Goal: Transaction & Acquisition: Purchase product/service

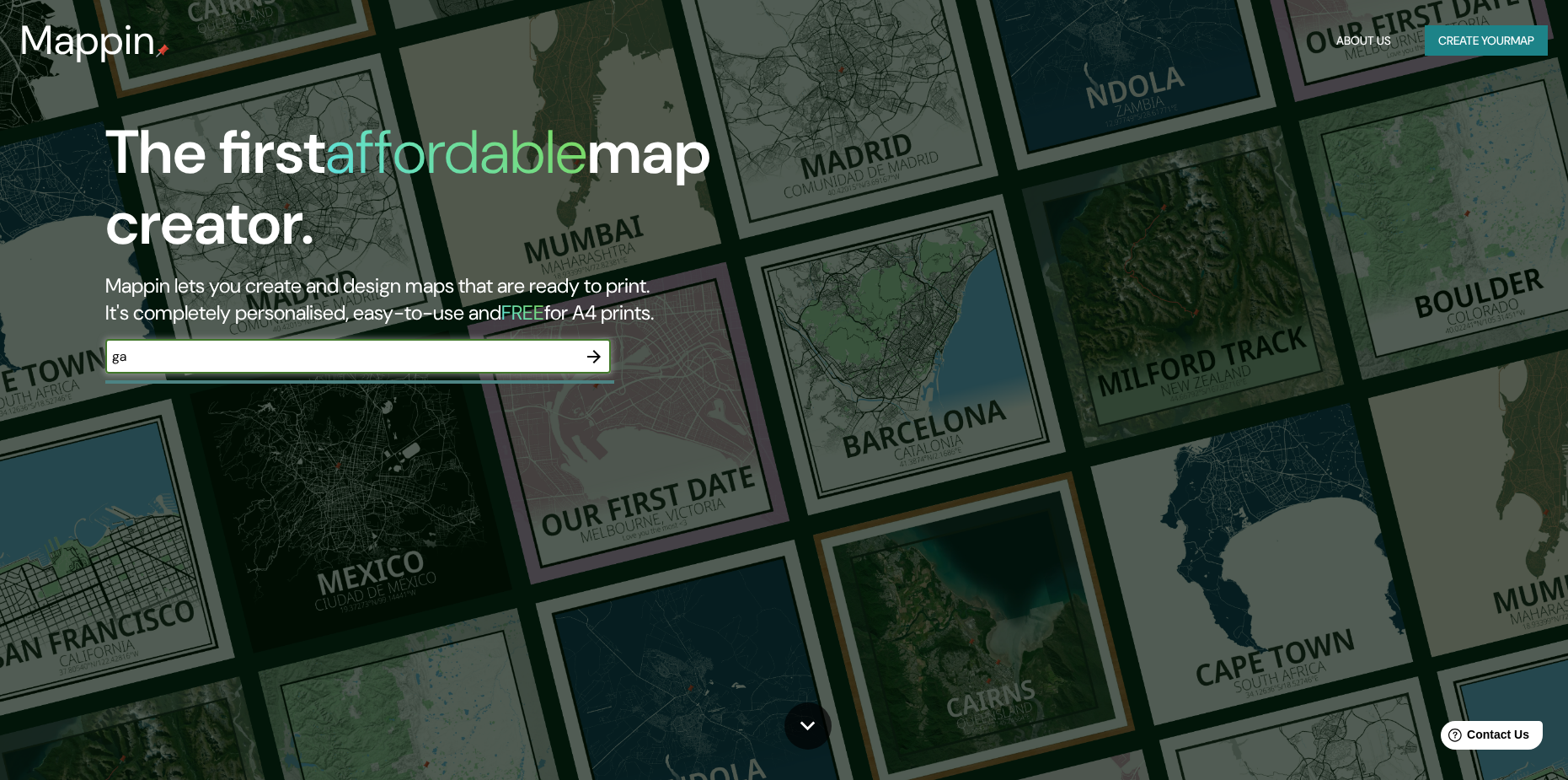
type input "g"
type input "gam"
click at [592, 357] on icon "button" at bounding box center [594, 356] width 13 height 13
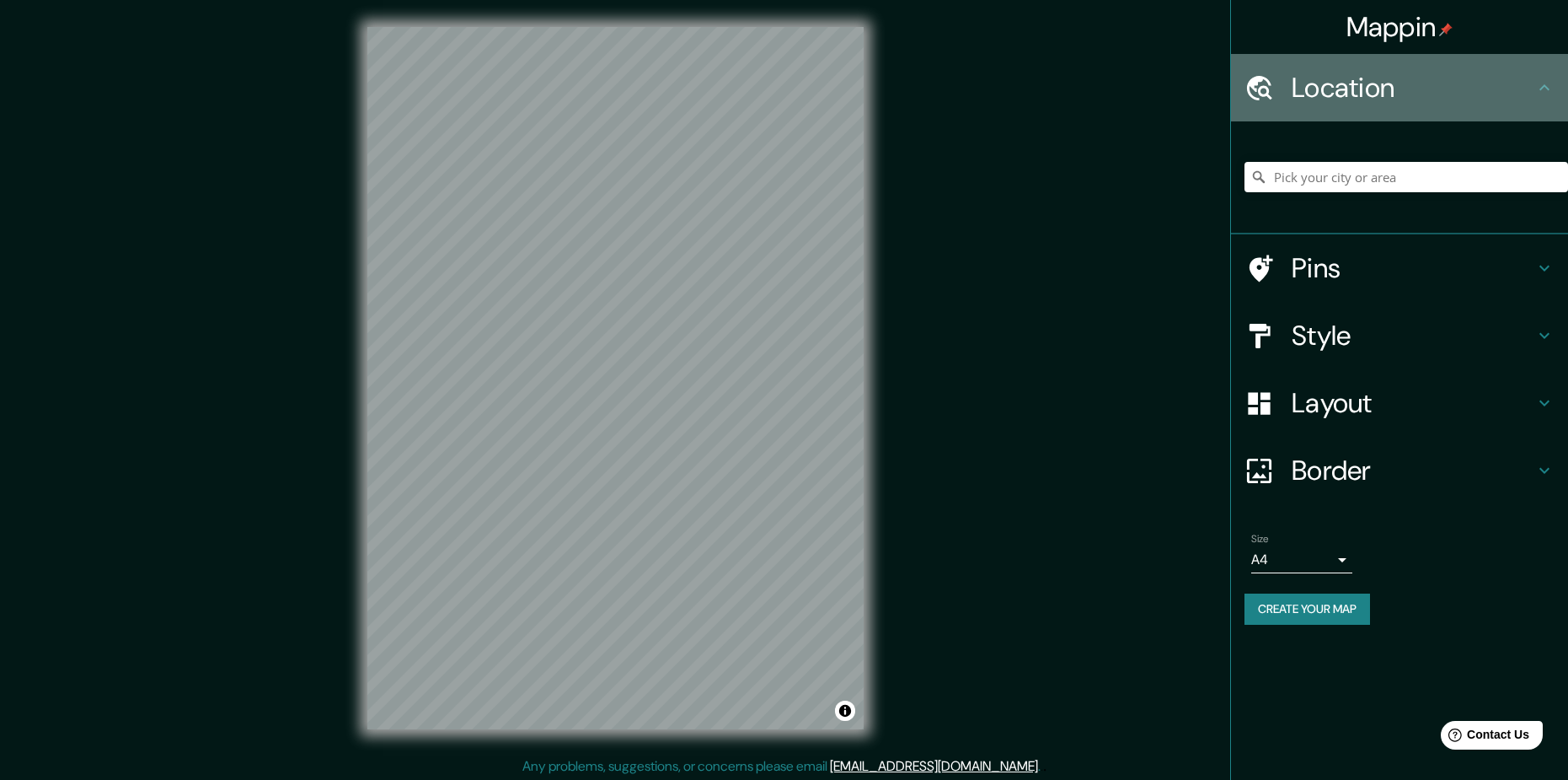
click at [1326, 80] on h4 "Location" at bounding box center [1412, 88] width 243 height 34
click at [1500, 94] on h4 "Location" at bounding box center [1412, 88] width 243 height 34
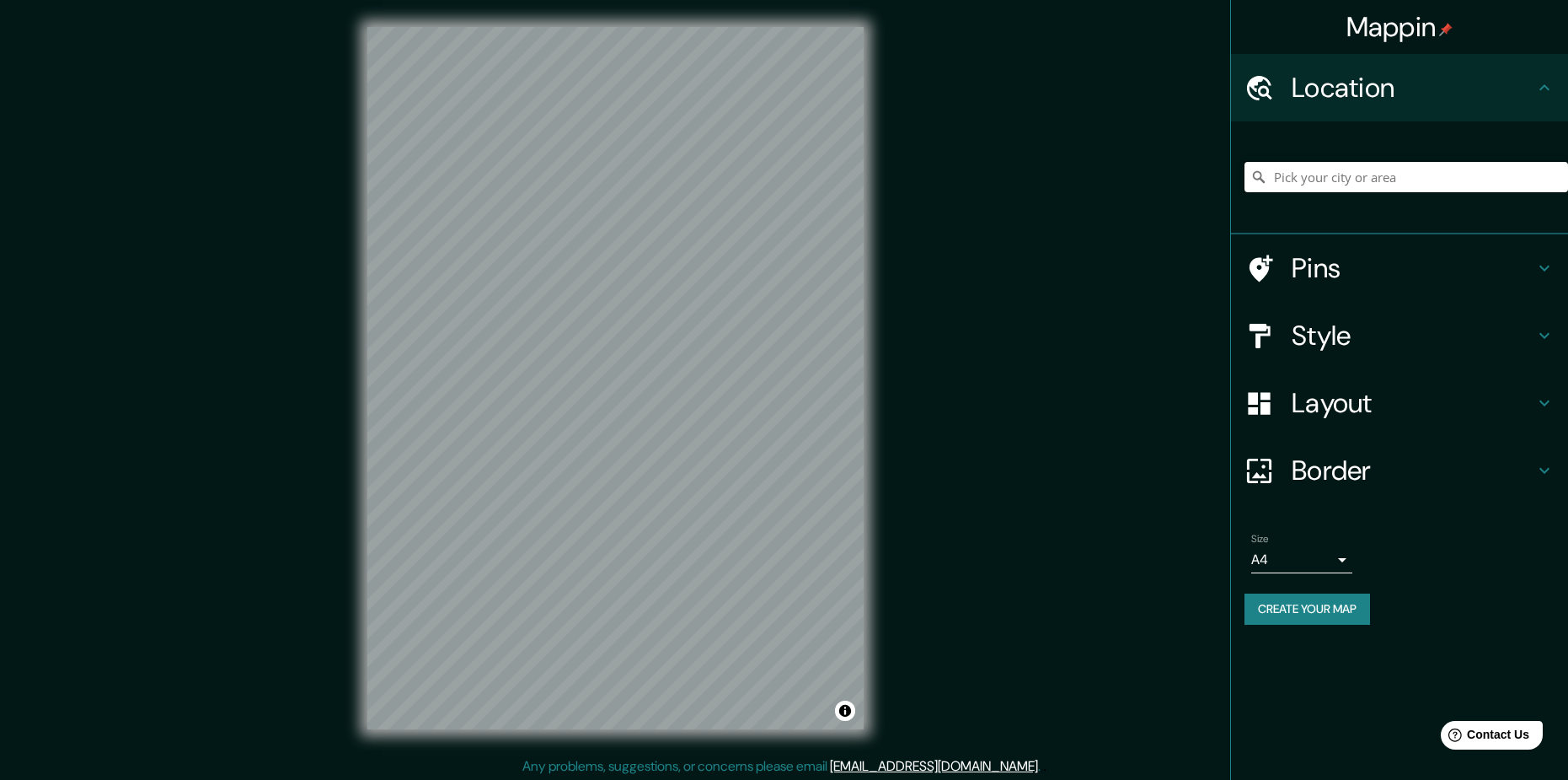
click at [1337, 179] on input "Pick your city or area" at bounding box center [1406, 177] width 324 height 30
click at [1336, 186] on input "Pick your city or area" at bounding box center [1406, 177] width 324 height 30
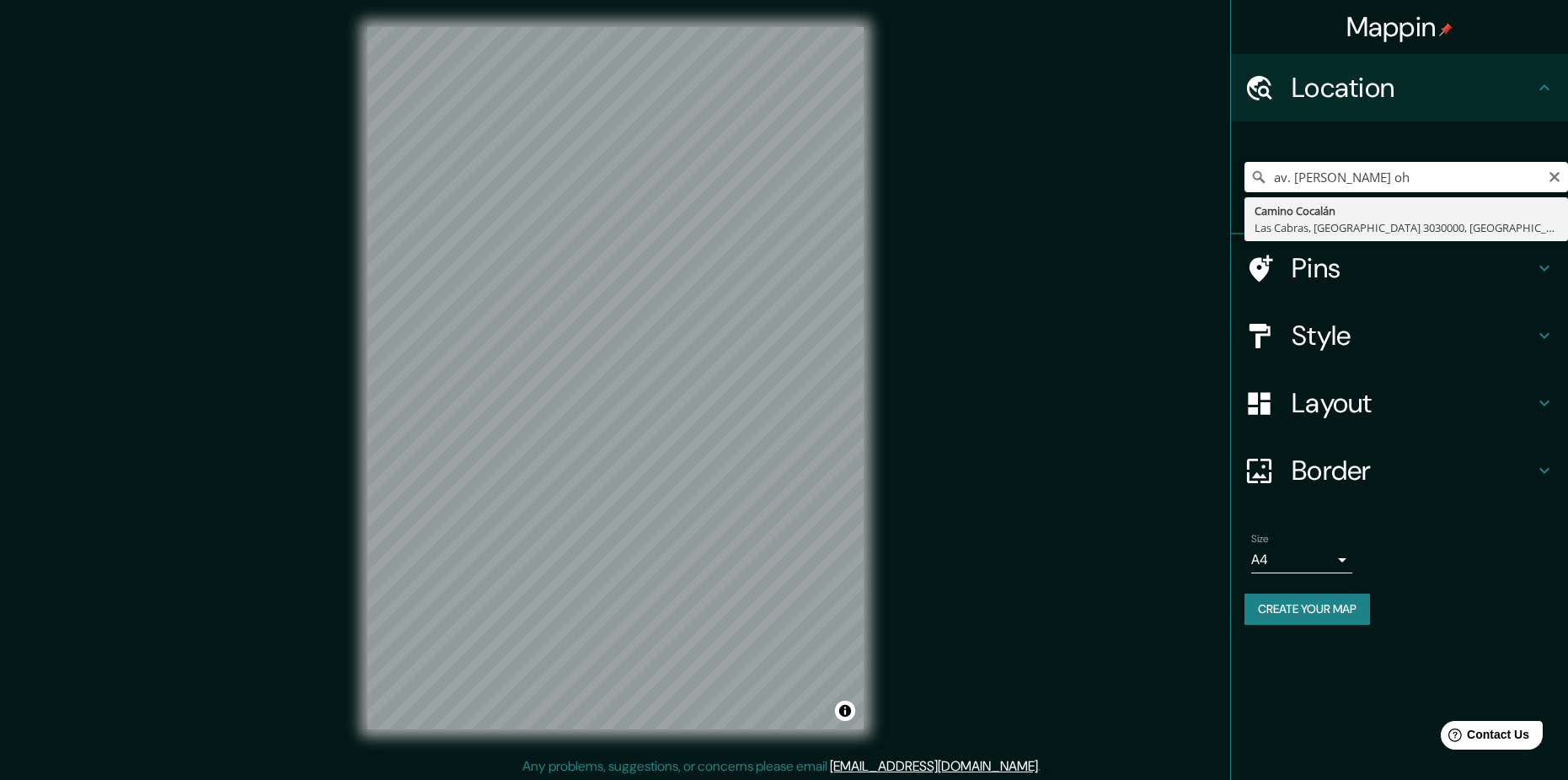
click at [1329, 248] on div "Pins" at bounding box center [1399, 269] width 337 height 68
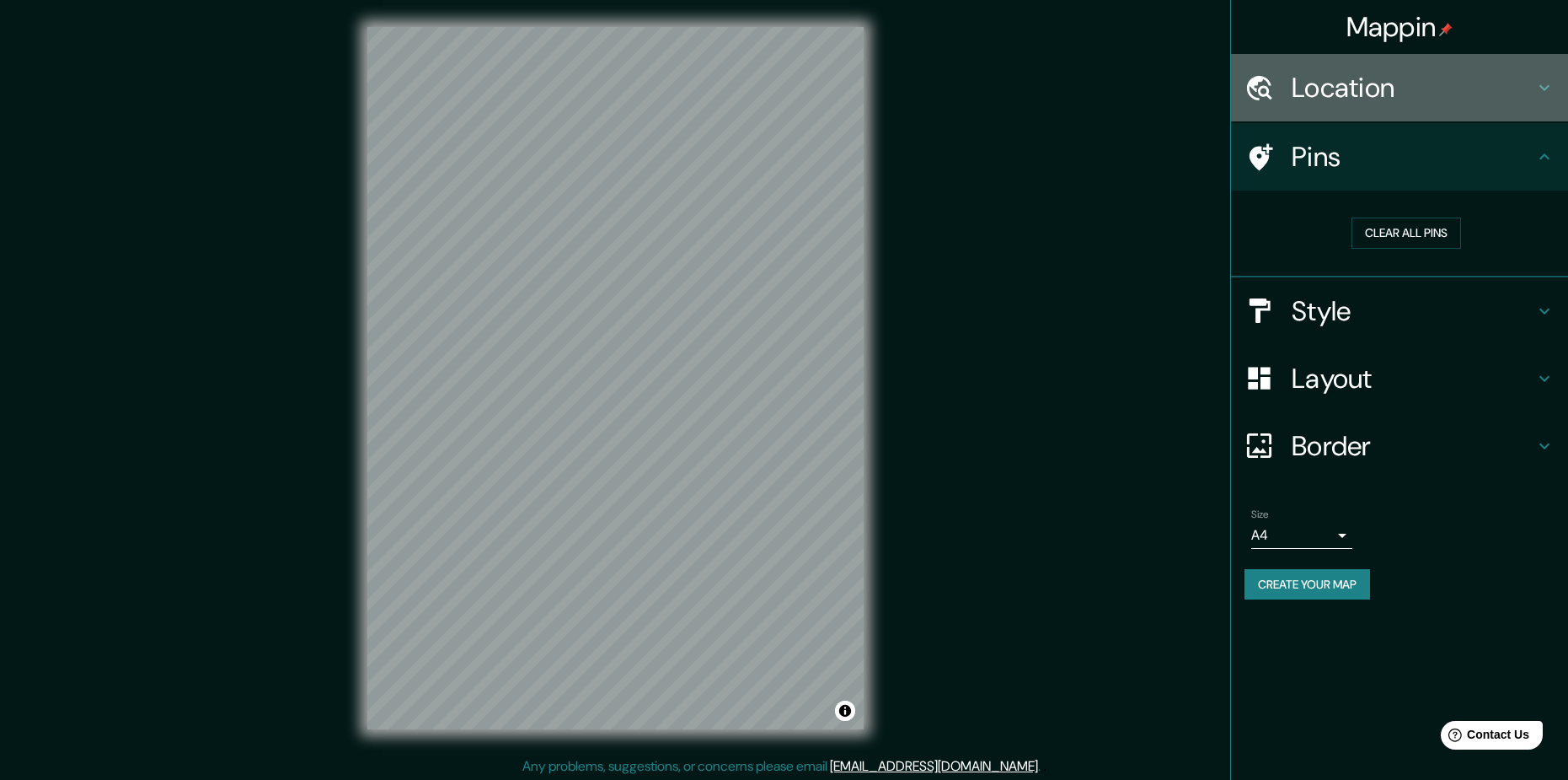
click at [1407, 101] on h4 "Location" at bounding box center [1412, 88] width 243 height 34
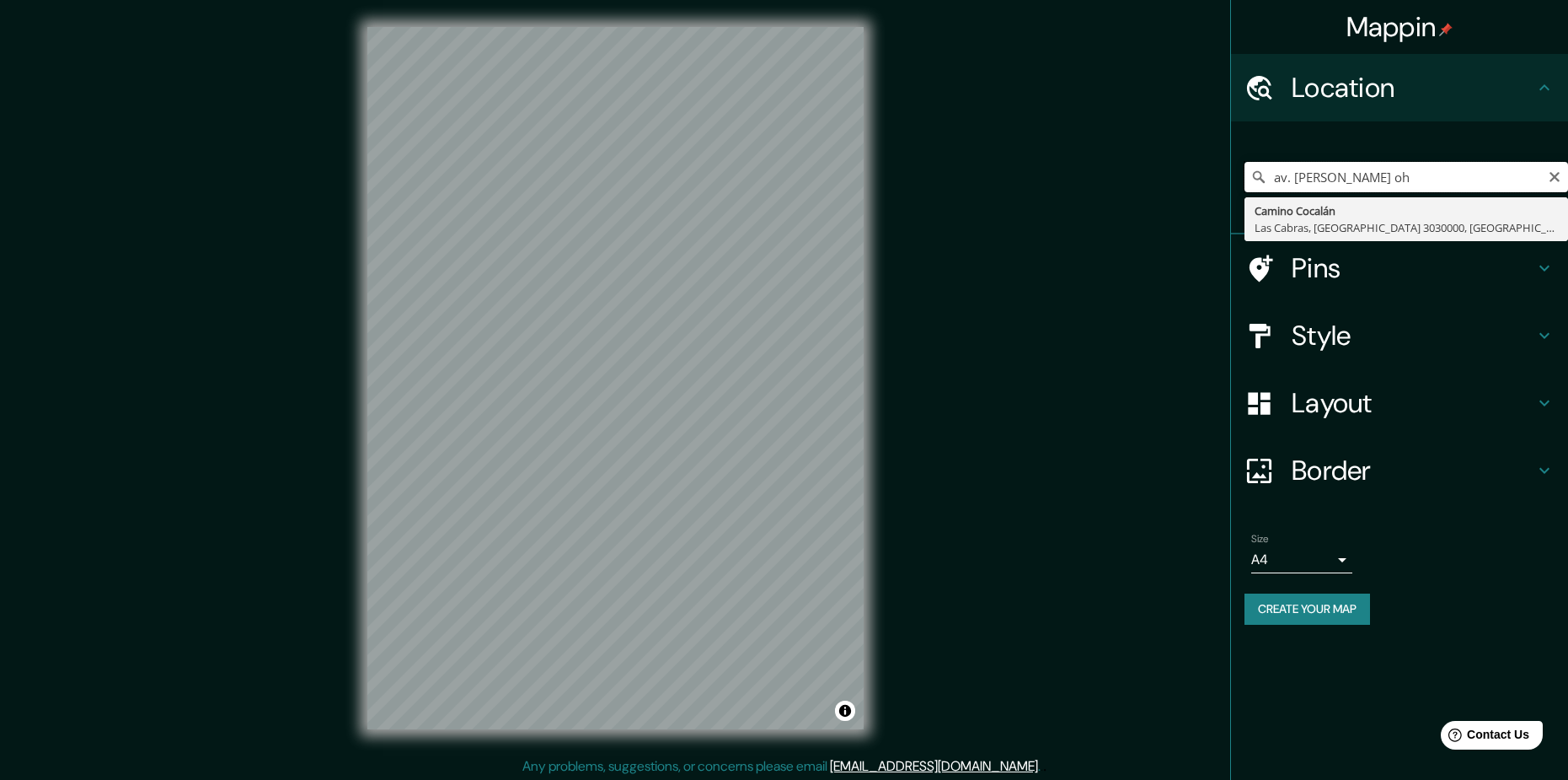
click at [1507, 165] on input "av. [PERSON_NAME] oh" at bounding box center [1406, 177] width 324 height 30
type input "Camino Cocalán, [GEOGRAPHIC_DATA], [GEOGRAPHIC_DATA] 3030000, [GEOGRAPHIC_DATA]"
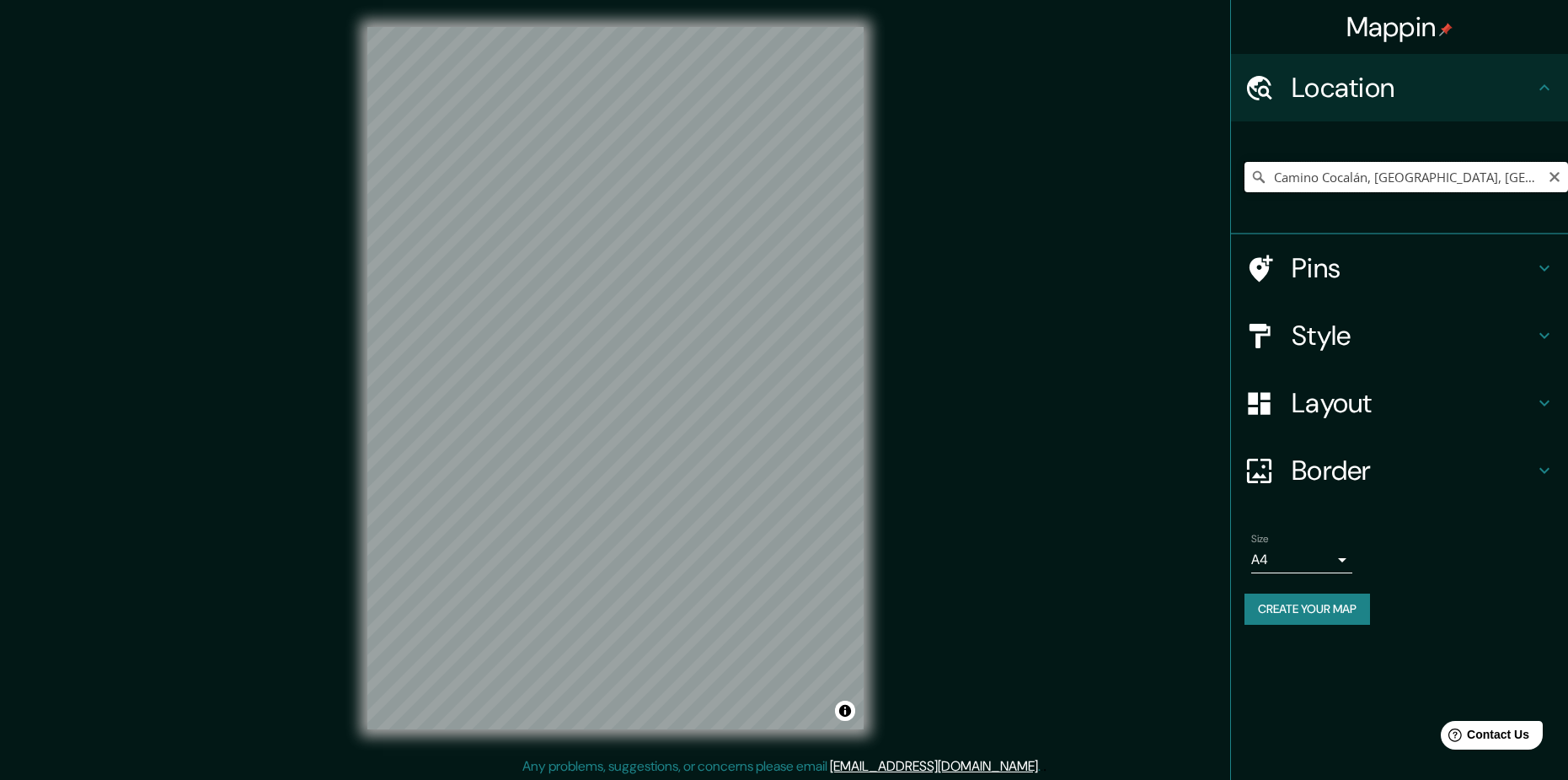
click at [1562, 187] on input "Camino Cocalán, [GEOGRAPHIC_DATA], [GEOGRAPHIC_DATA] 3030000, [GEOGRAPHIC_DATA]" at bounding box center [1406, 177] width 324 height 30
click at [1550, 181] on icon "Clear" at bounding box center [1554, 176] width 10 height 10
click at [1451, 172] on input "Pick your city or area" at bounding box center [1406, 177] width 324 height 30
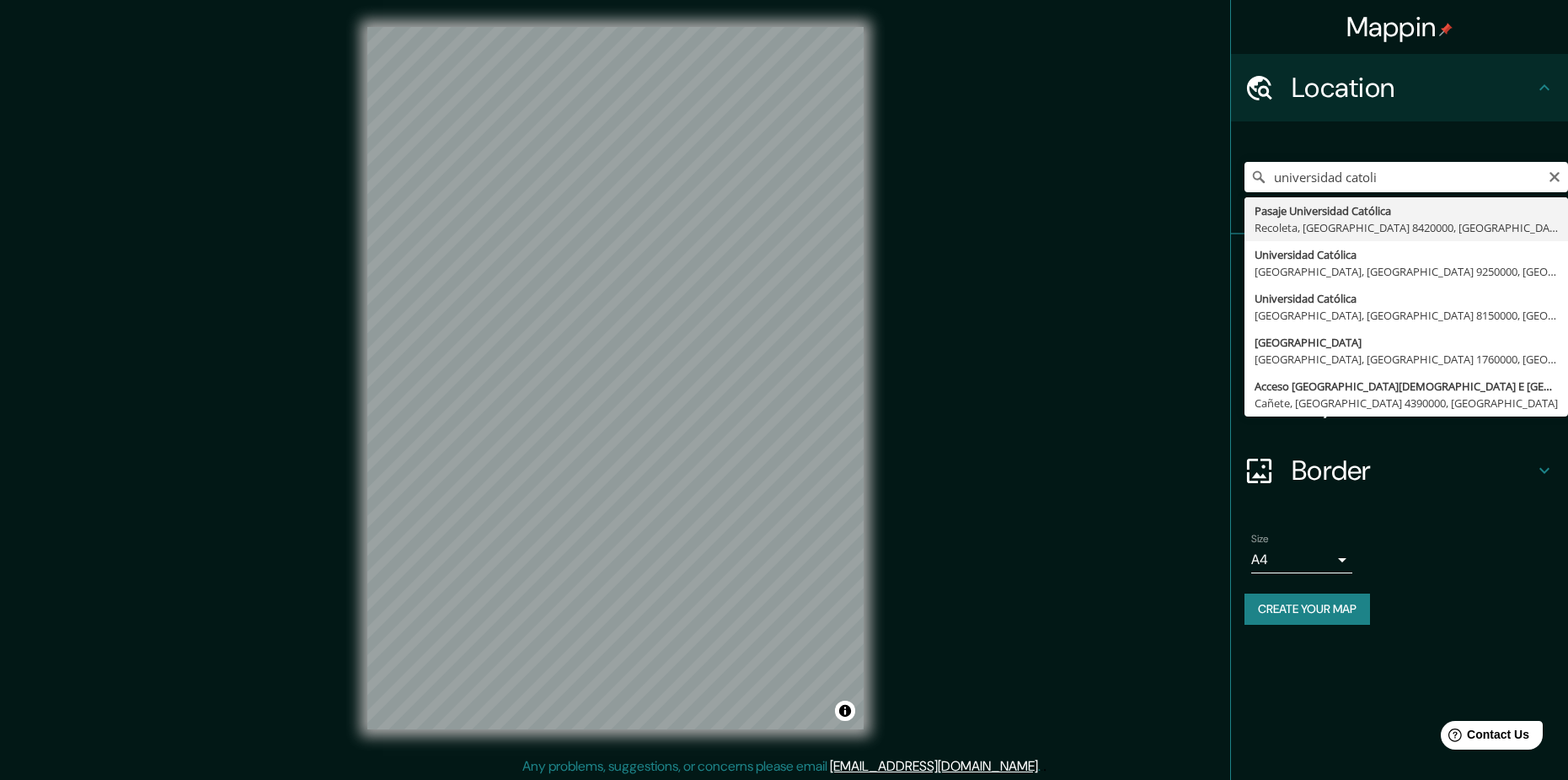
type input "[GEOGRAPHIC_DATA], [GEOGRAPHIC_DATA], [GEOGRAPHIC_DATA] 8420000, [GEOGRAPHIC_DA…"
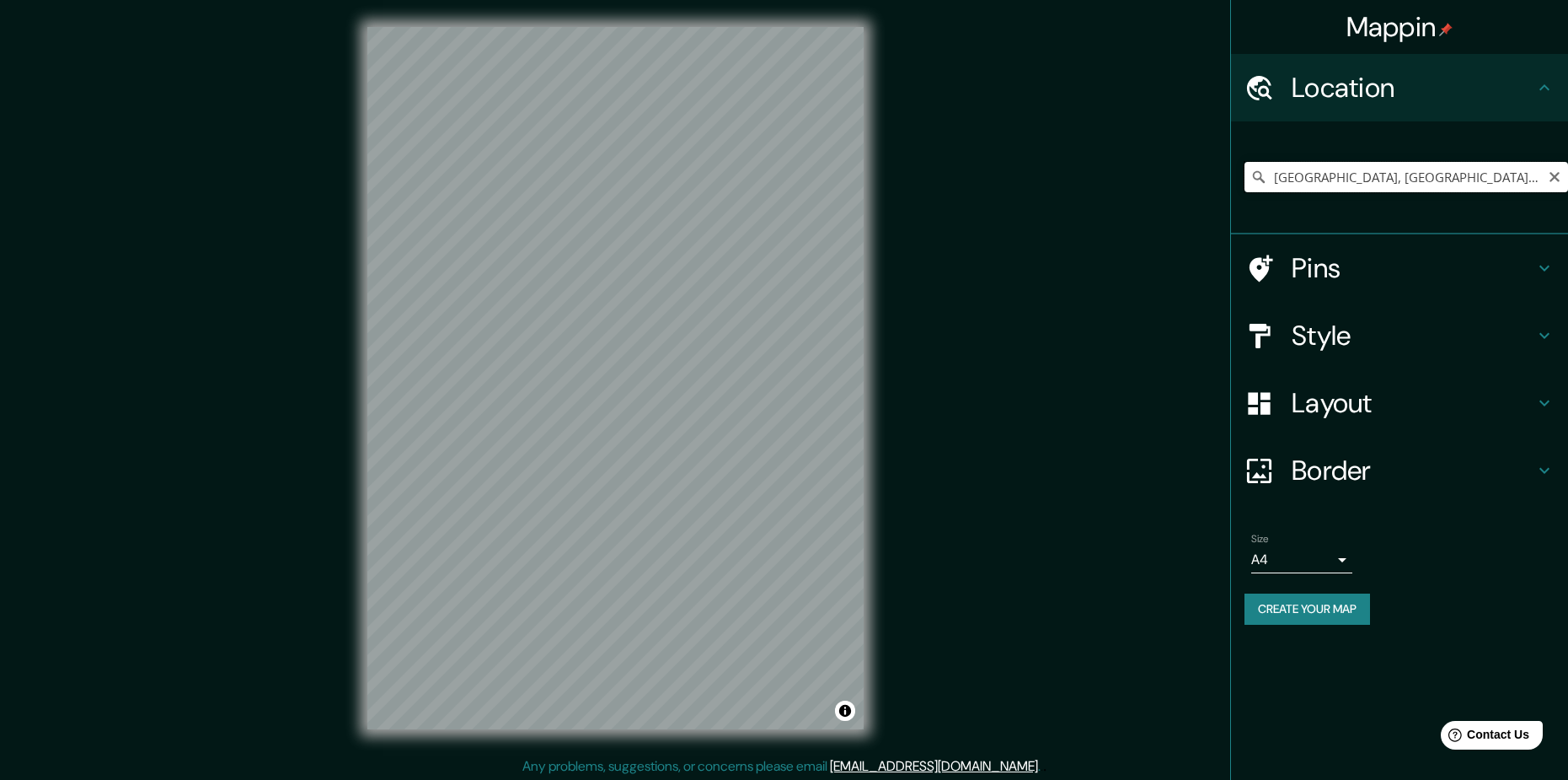
click at [1347, 171] on input "[GEOGRAPHIC_DATA], [GEOGRAPHIC_DATA], [GEOGRAPHIC_DATA] 8420000, [GEOGRAPHIC_DA…" at bounding box center [1406, 177] width 324 height 30
click at [1550, 171] on icon "Clear" at bounding box center [1554, 176] width 13 height 13
click at [1412, 173] on input "Pick your city or area" at bounding box center [1406, 177] width 324 height 30
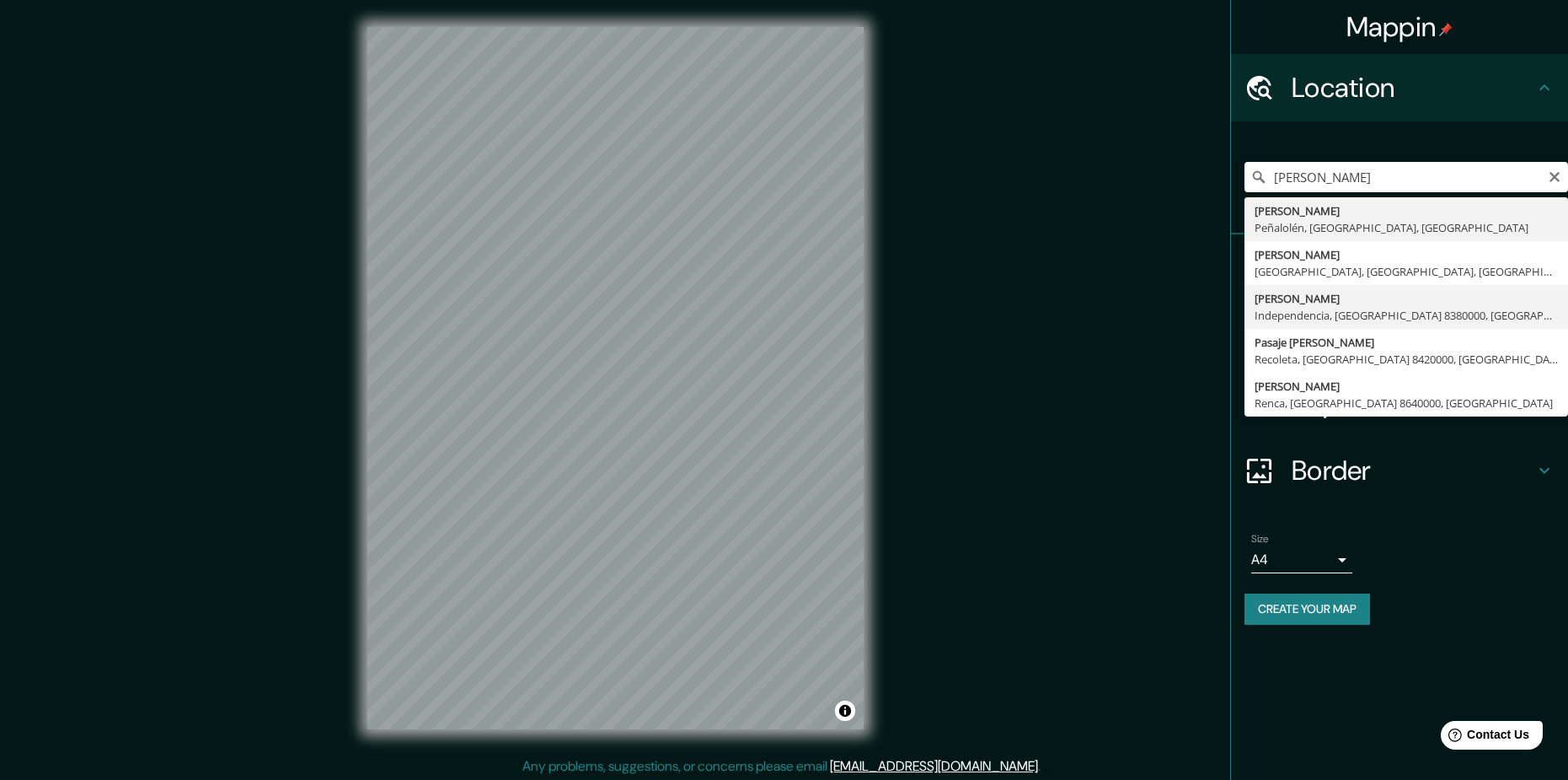
type input "[PERSON_NAME], Independencia, [GEOGRAPHIC_DATA] 8380000, [GEOGRAPHIC_DATA]"
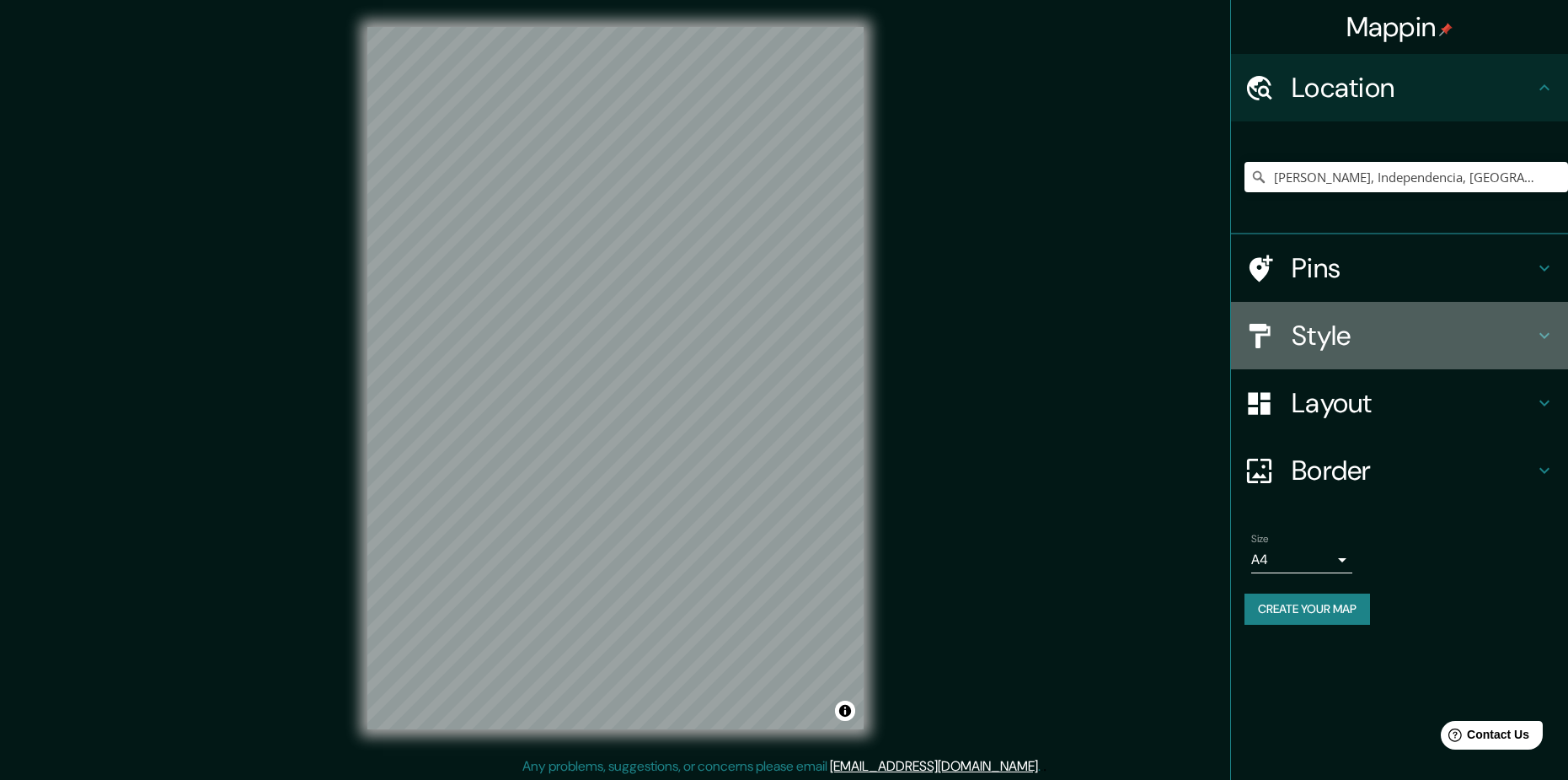
click at [1397, 324] on h4 "Style" at bounding box center [1412, 335] width 243 height 34
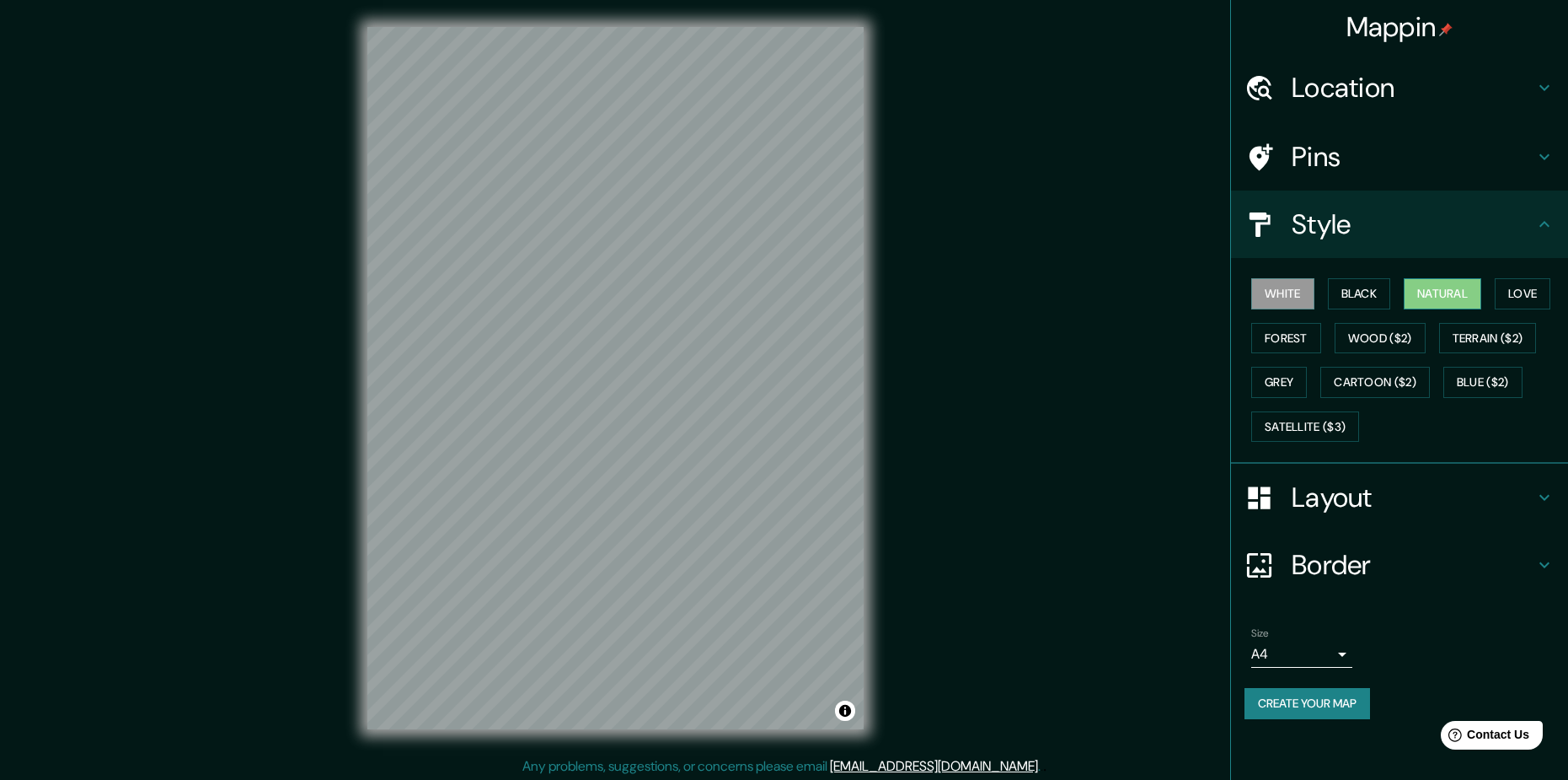
click at [1451, 304] on button "Natural" at bounding box center [1442, 294] width 77 height 31
click at [1298, 339] on button "Forest" at bounding box center [1286, 338] width 70 height 31
click at [1272, 381] on button "Grey" at bounding box center [1279, 382] width 56 height 31
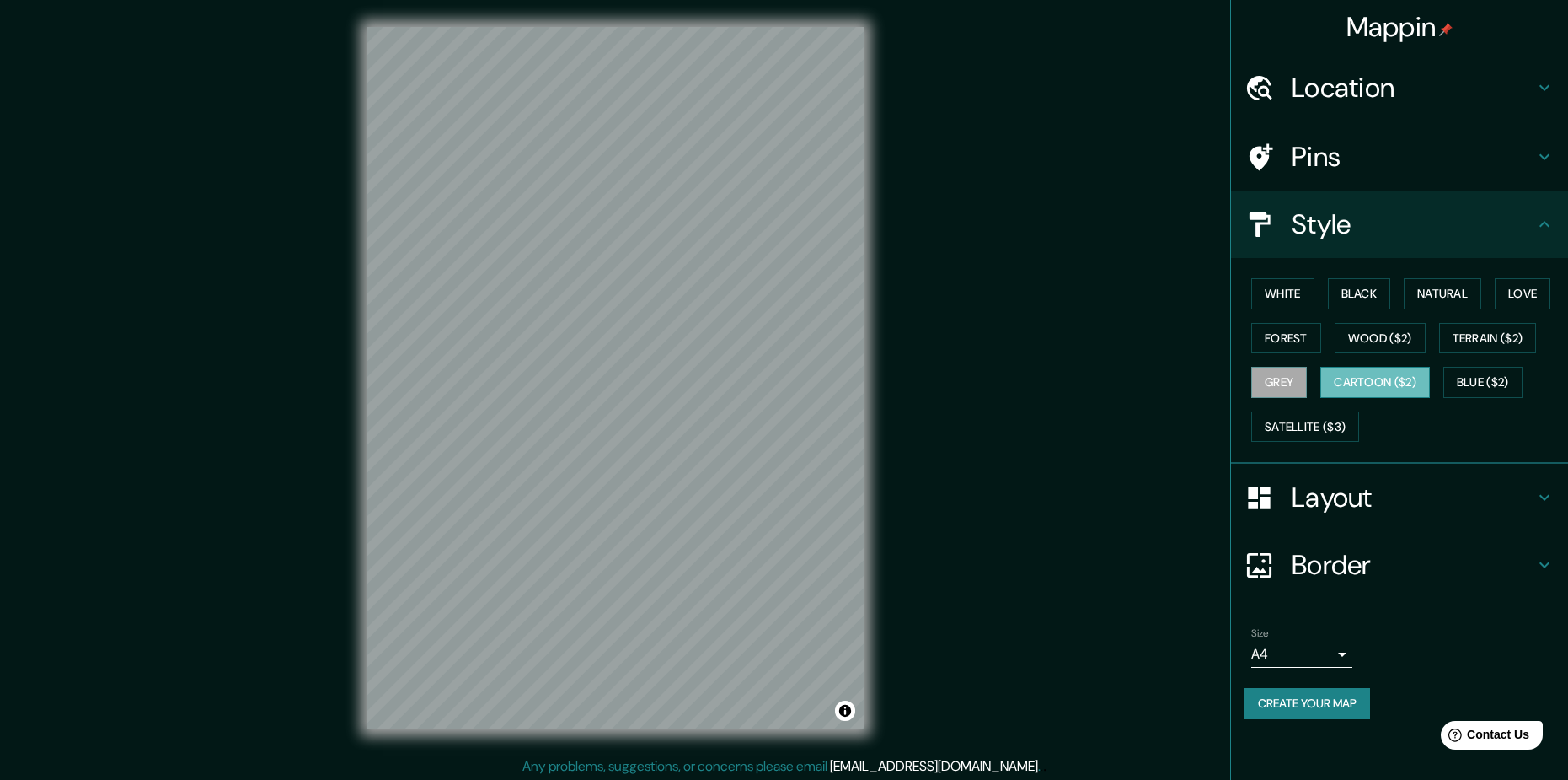
click at [1345, 383] on button "Cartoon ($2)" at bounding box center [1374, 382] width 109 height 31
click at [1316, 410] on div "White Black Natural Love Forest Wood ($2) Terrain ($2) Grey Cartoon ($2) Blue (…" at bounding box center [1406, 359] width 324 height 177
click at [1276, 314] on div "White Black Natural Love Forest Wood ($2) Terrain ($2) Grey Cartoon ($2) Blue (…" at bounding box center [1406, 359] width 324 height 177
click at [1281, 297] on button "White" at bounding box center [1283, 294] width 63 height 31
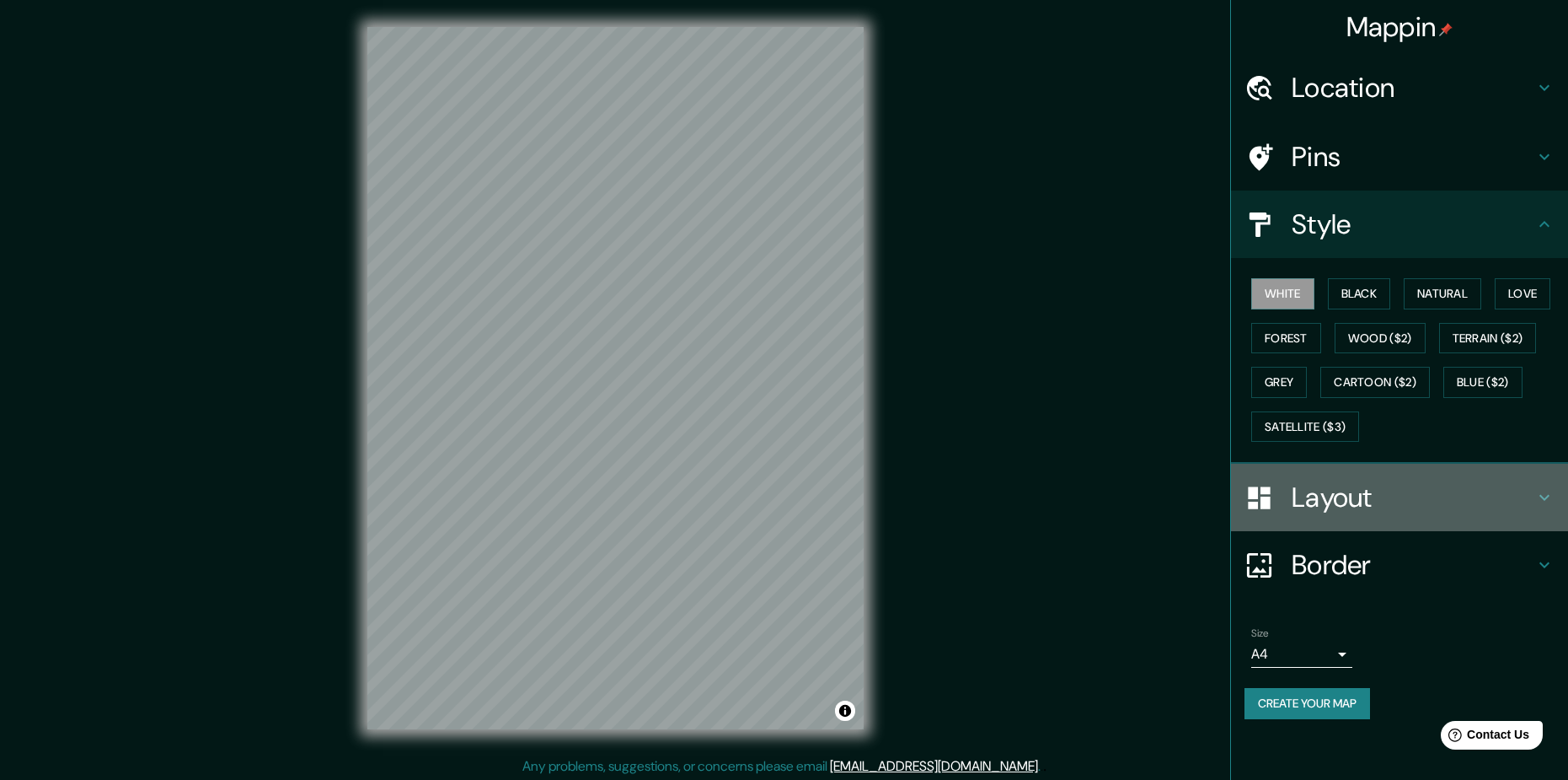
click at [1314, 496] on h4 "Layout" at bounding box center [1412, 497] width 243 height 34
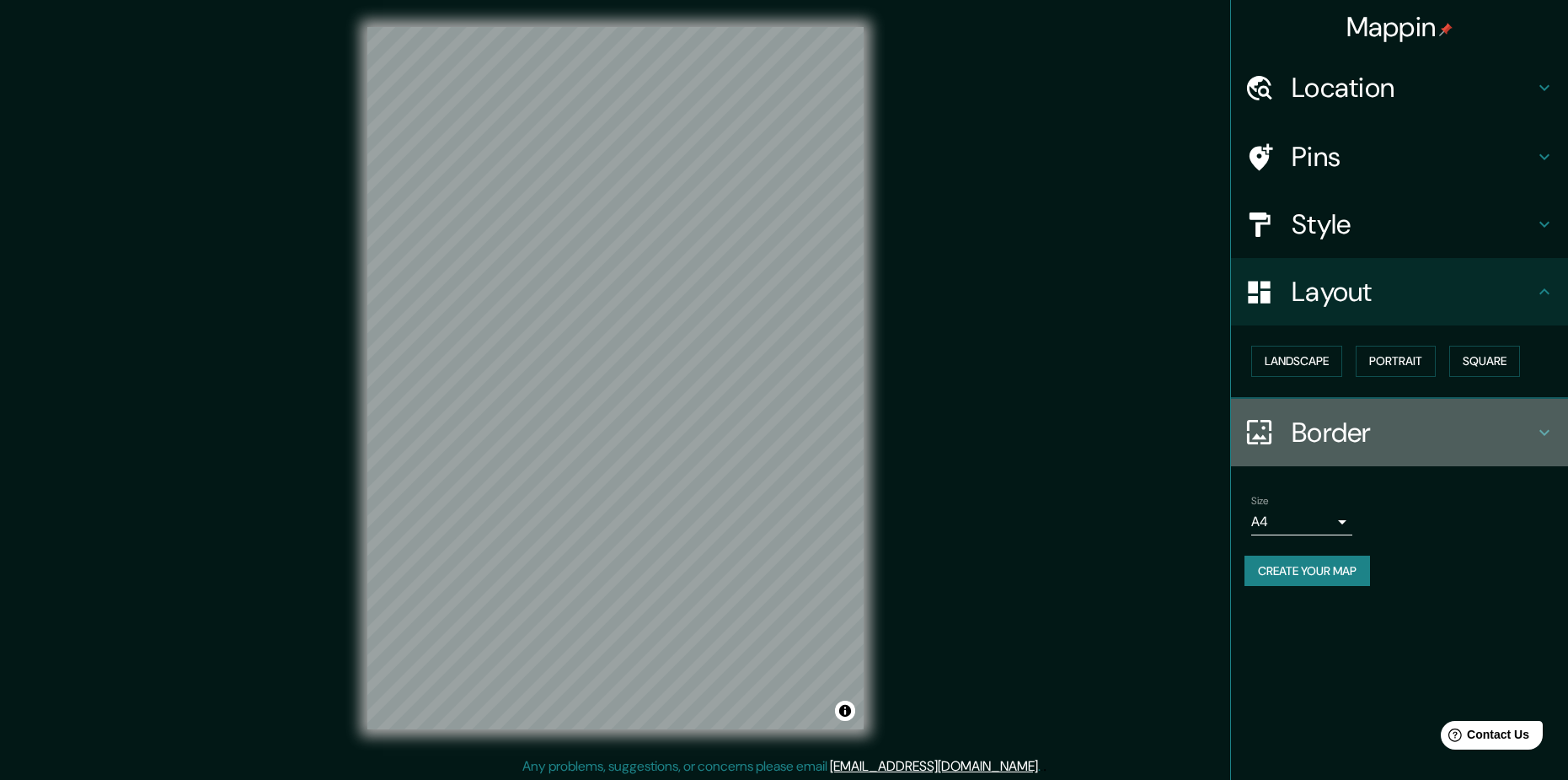
click at [1357, 429] on h4 "Border" at bounding box center [1412, 432] width 243 height 34
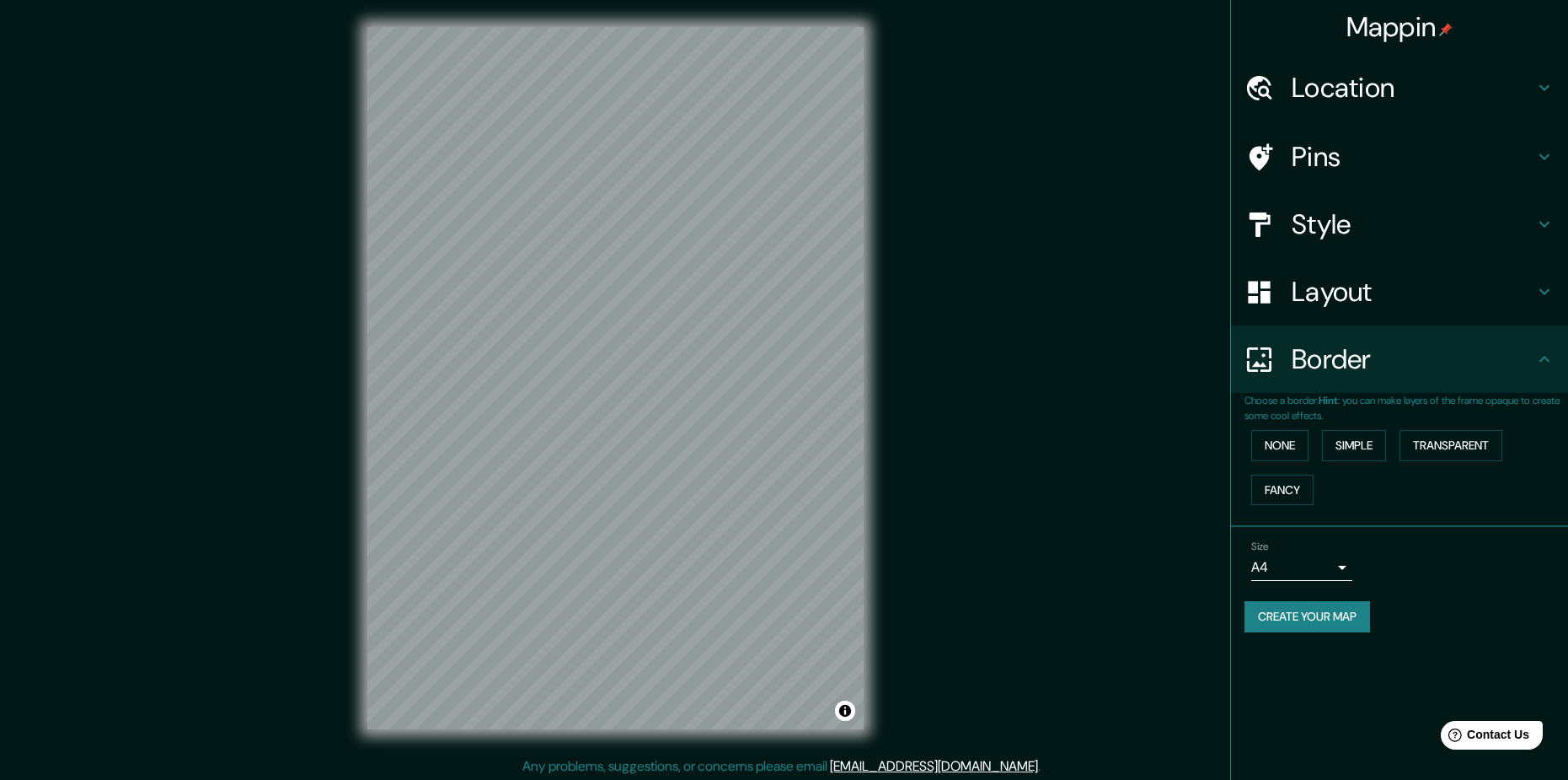
click at [1396, 389] on div "Border" at bounding box center [1399, 359] width 337 height 68
